Goal: Task Accomplishment & Management: Use online tool/utility

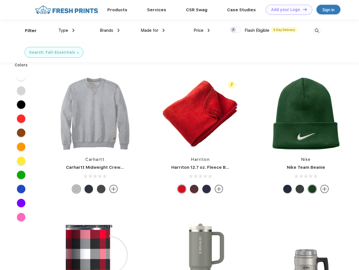
click at [287, 10] on link "Add your Logo Design Tool" at bounding box center [289, 10] width 46 height 10
click at [0, 0] on div "Design Tool" at bounding box center [0, 0] width 0 height 0
click at [302, 9] on link "Add your Logo Design Tool" at bounding box center [289, 10] width 46 height 10
click at [27, 31] on div "Filter" at bounding box center [31, 31] width 12 height 6
click at [66, 30] on span "Type" at bounding box center [63, 30] width 10 height 5
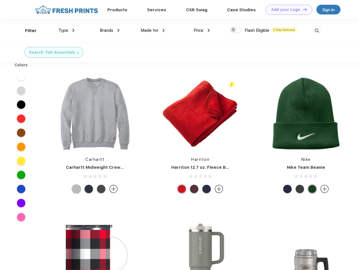
click at [110, 30] on span "Brands" at bounding box center [107, 30] width 14 height 5
click at [153, 30] on span "Made for" at bounding box center [150, 30] width 18 height 5
click at [202, 30] on span "Price" at bounding box center [199, 30] width 10 height 5
click at [236, 30] on div at bounding box center [235, 30] width 11 height 6
click at [234, 30] on input "checkbox" at bounding box center [232, 28] width 4 height 4
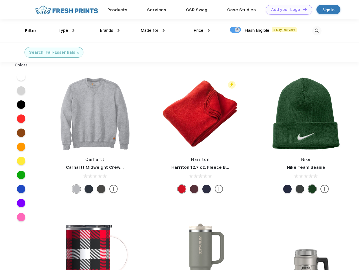
click at [317, 31] on img at bounding box center [316, 30] width 9 height 9
